Goal: Task Accomplishment & Management: Use online tool/utility

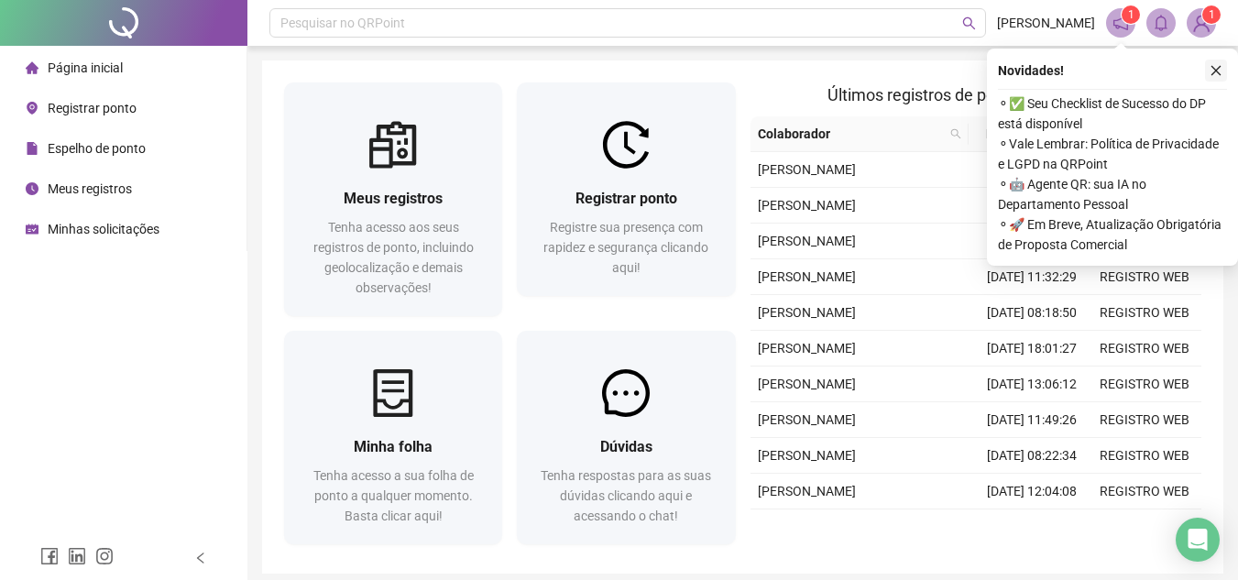
click at [1213, 65] on icon "close" at bounding box center [1215, 70] width 13 height 13
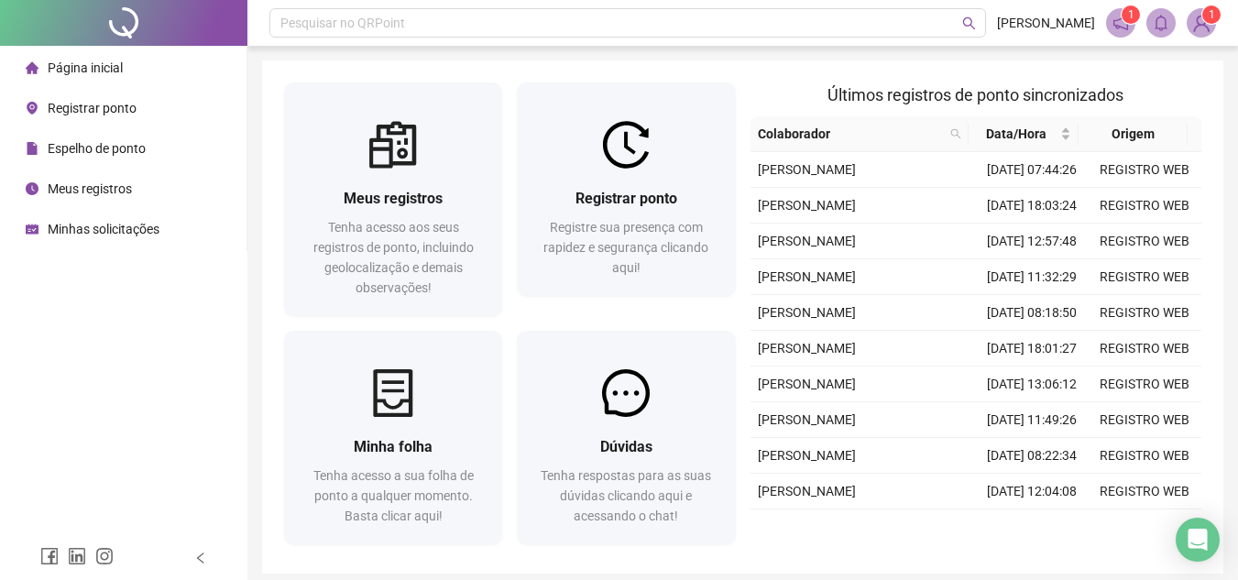
click at [107, 149] on span "Espelho de ponto" at bounding box center [97, 148] width 98 height 15
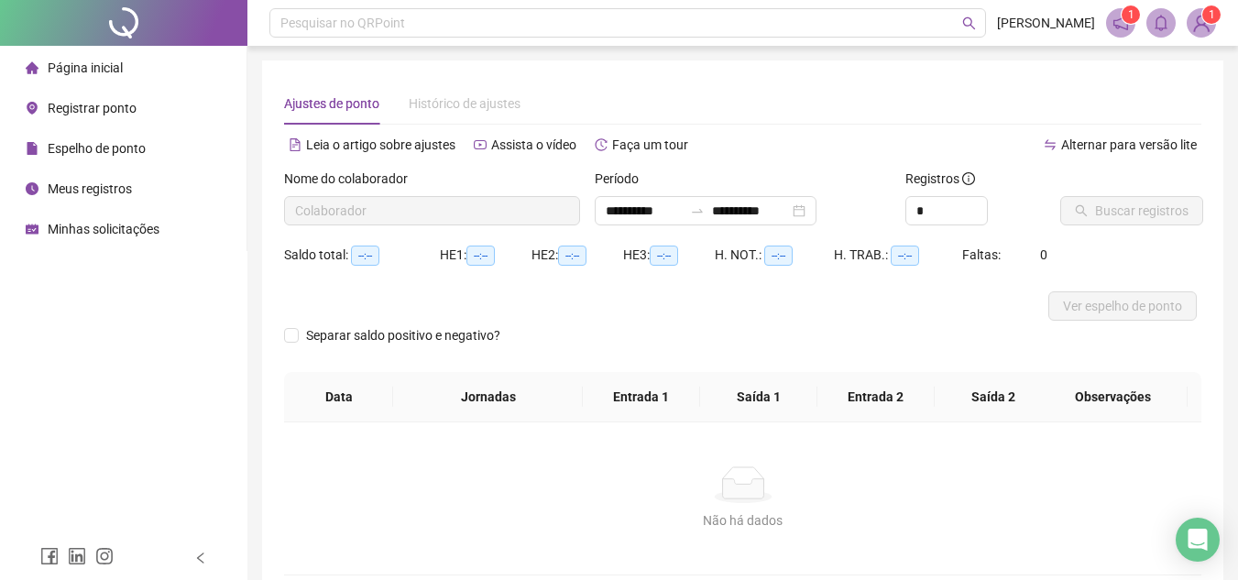
type input "**********"
click at [1145, 216] on span "Buscar registros" at bounding box center [1141, 211] width 93 height 20
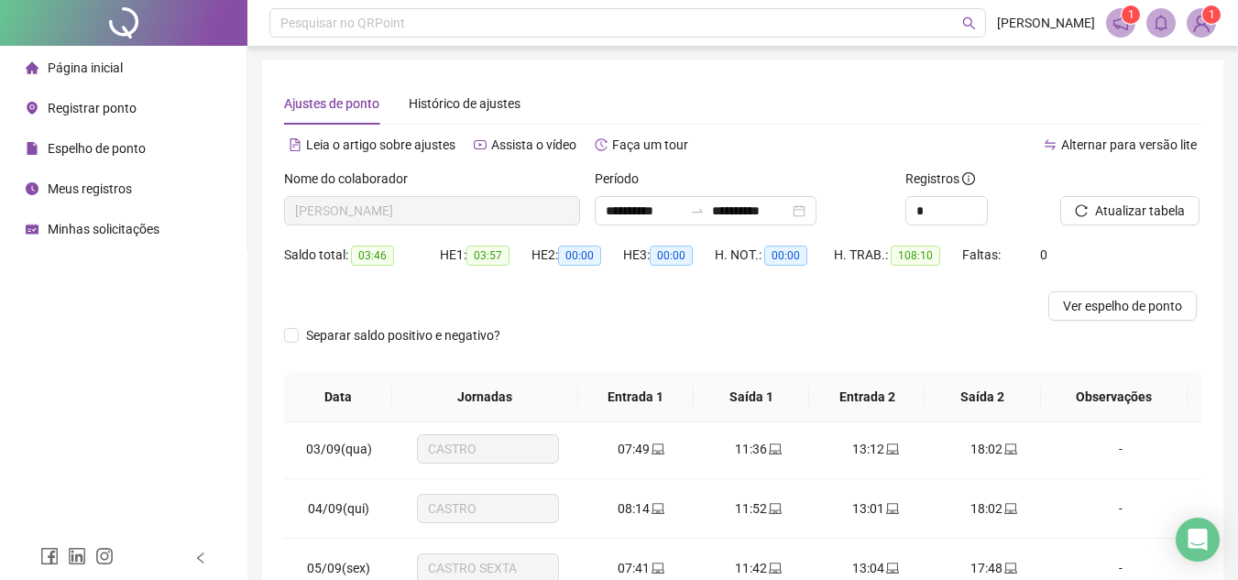
click at [102, 64] on span "Página inicial" at bounding box center [85, 67] width 75 height 15
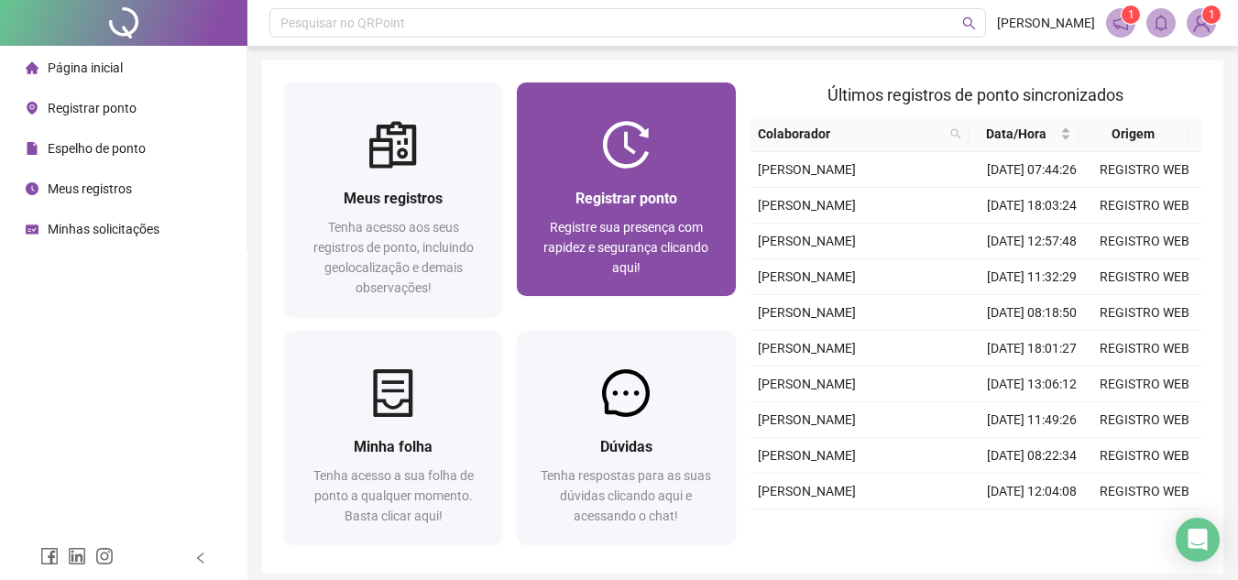
click at [660, 149] on div at bounding box center [626, 145] width 218 height 48
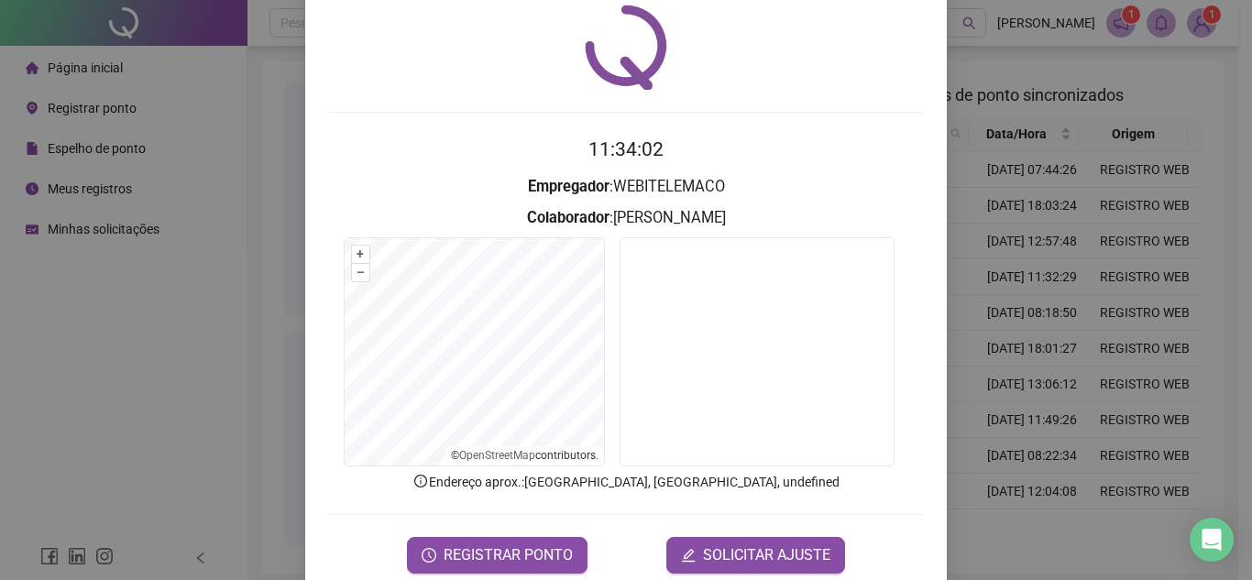
scroll to position [95, 0]
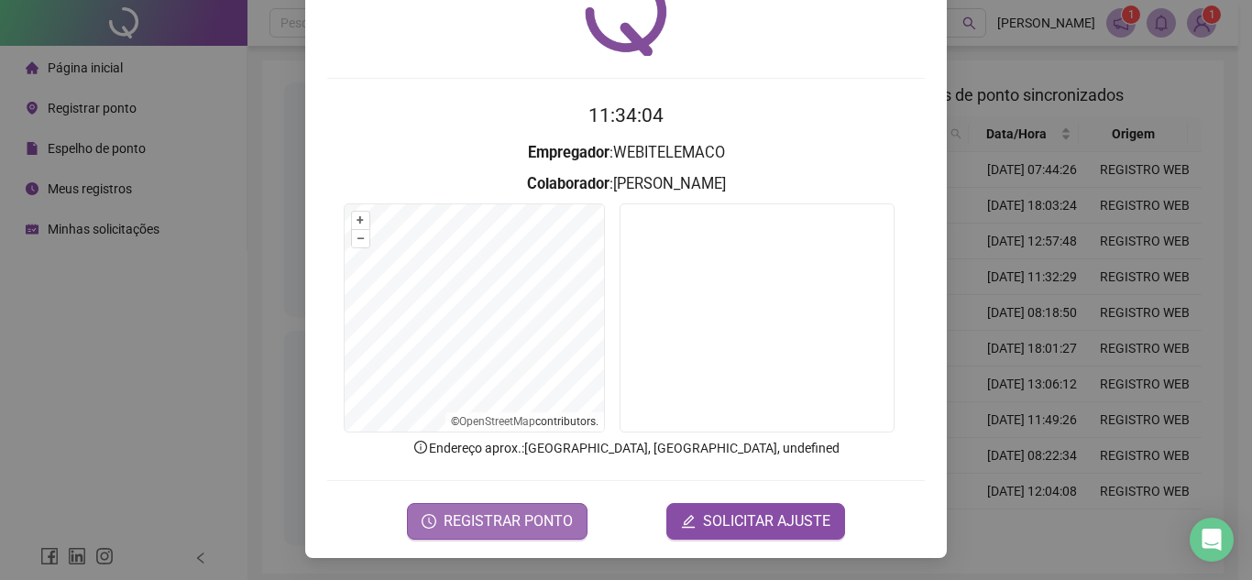
click at [558, 519] on span "REGISTRAR PONTO" at bounding box center [507, 521] width 129 height 22
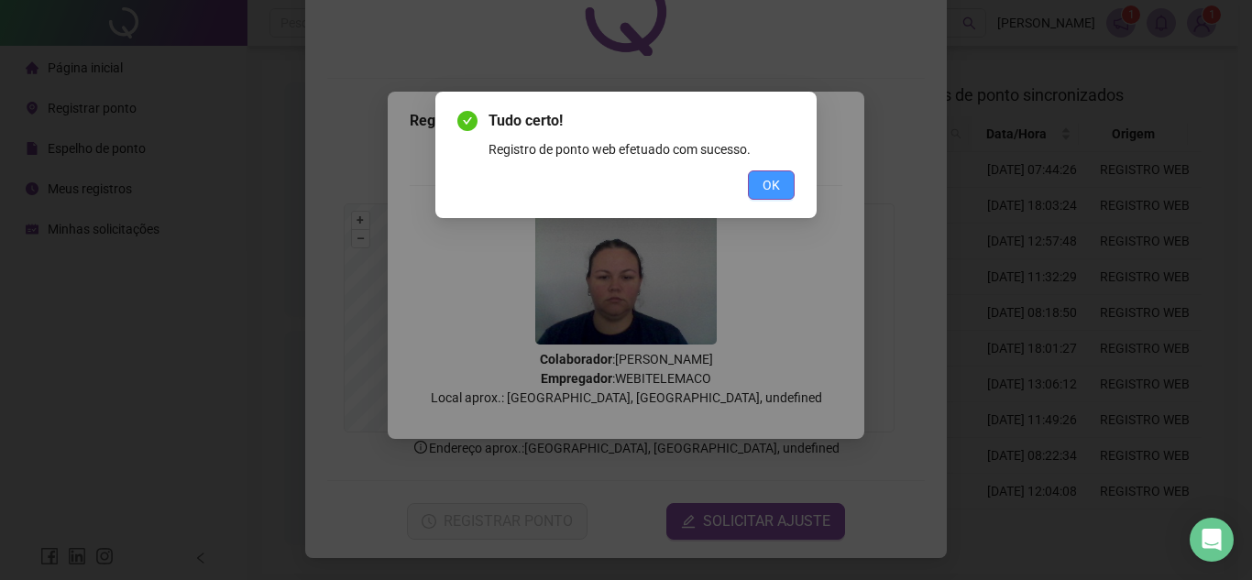
click at [781, 182] on button "OK" at bounding box center [771, 184] width 47 height 29
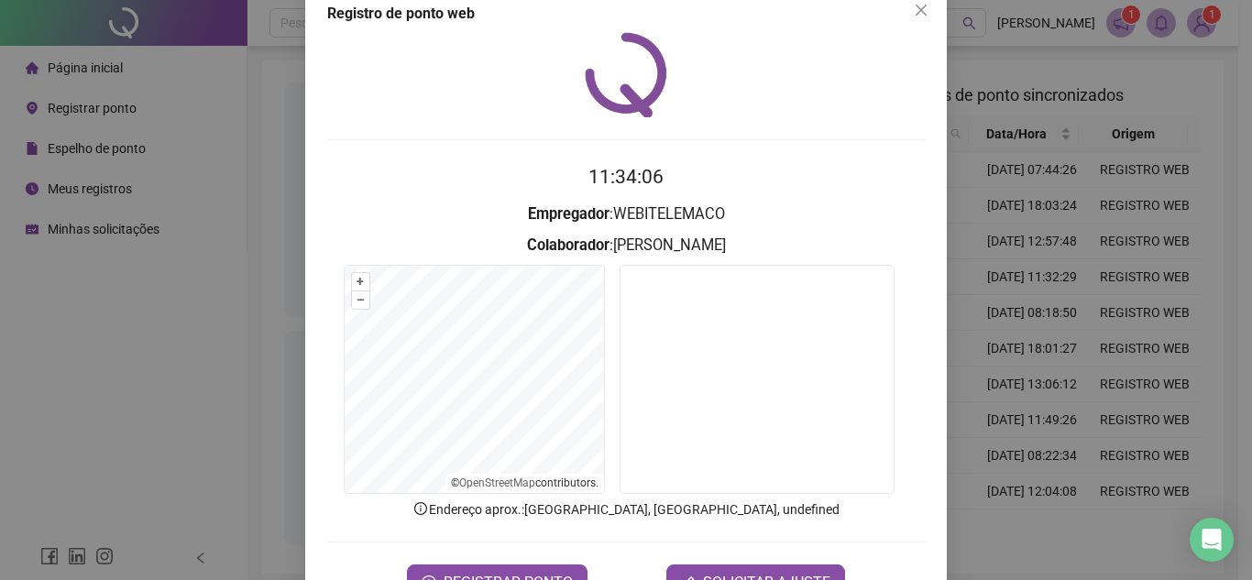
scroll to position [0, 0]
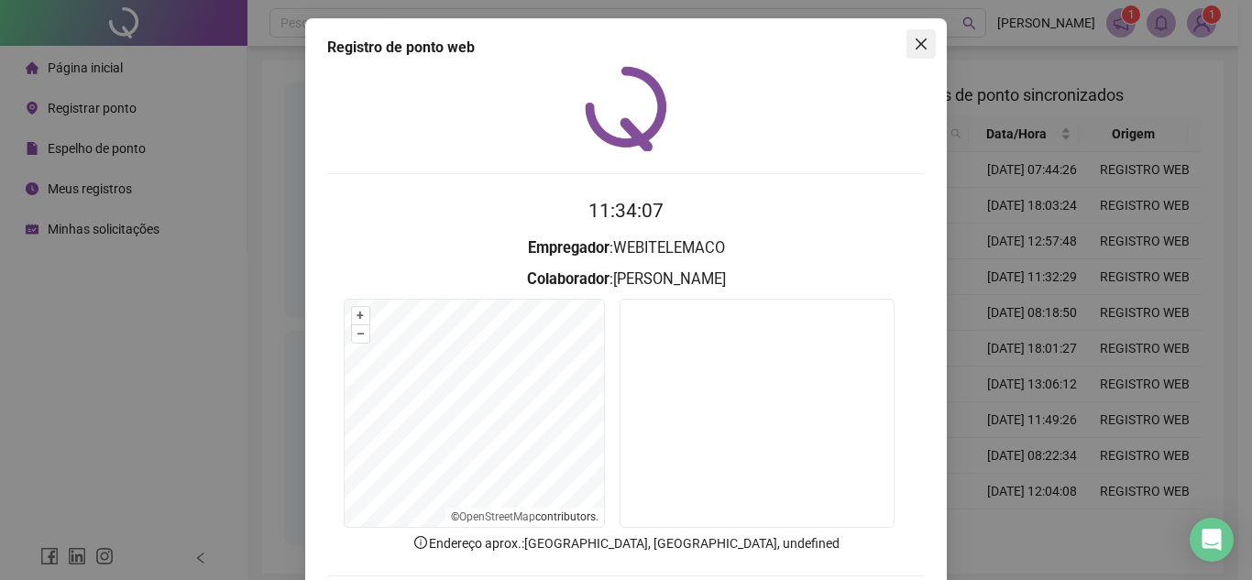
click at [924, 52] on button "Close" at bounding box center [920, 43] width 29 height 29
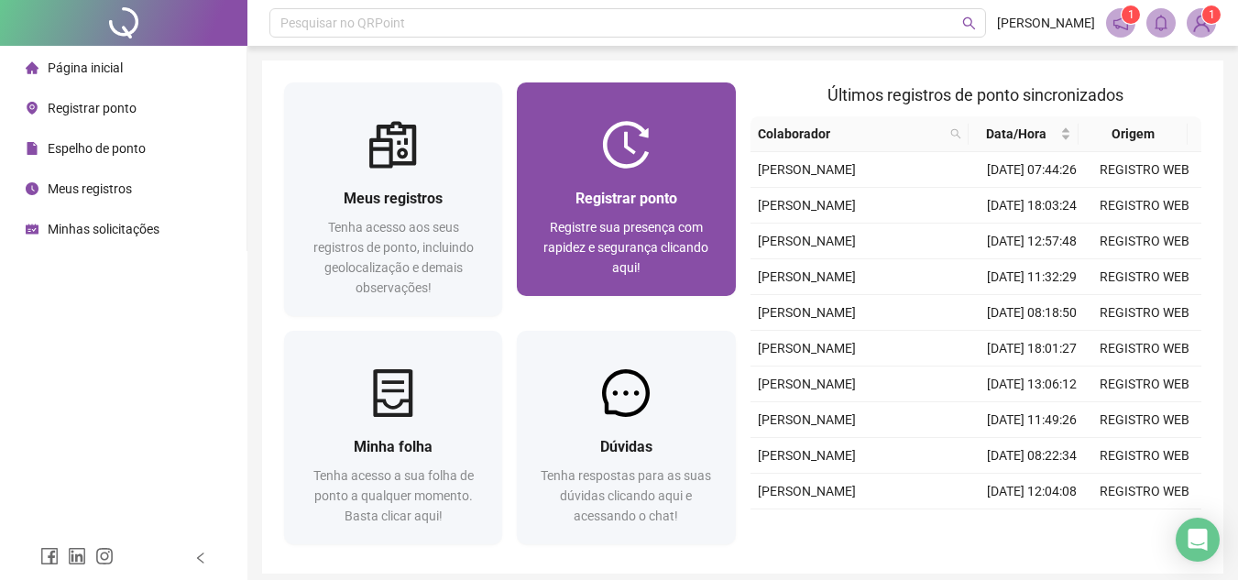
click at [639, 156] on img at bounding box center [626, 145] width 48 height 48
